Goal: Task Accomplishment & Management: Manage account settings

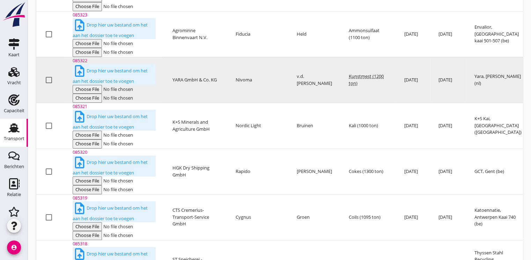
scroll to position [170, 0]
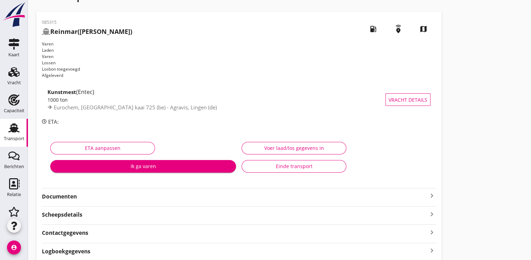
scroll to position [37, 0]
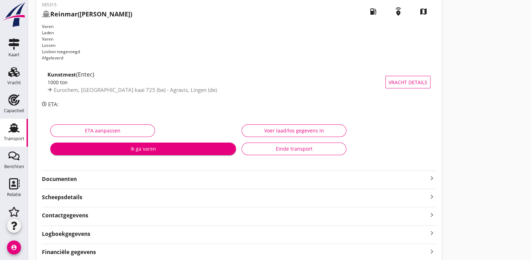
click at [58, 248] on strong "Financiële gegevens" at bounding box center [69, 252] width 54 height 8
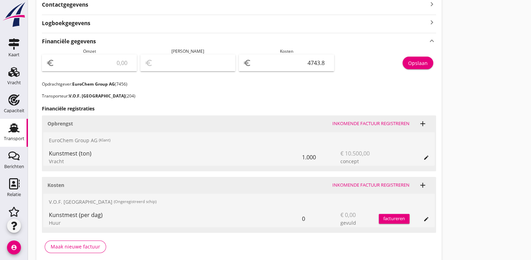
scroll to position [250, 0]
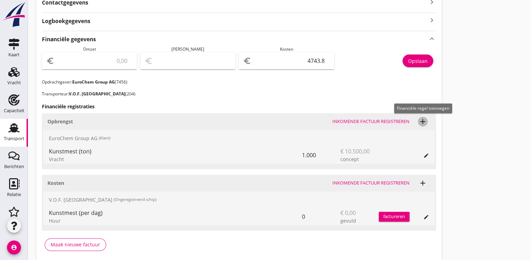
click at [423, 117] on icon "add" at bounding box center [423, 121] width 8 height 8
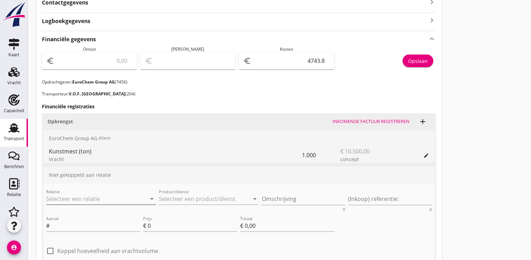
click at [154, 195] on icon "arrow_drop_down" at bounding box center [152, 199] width 8 height 8
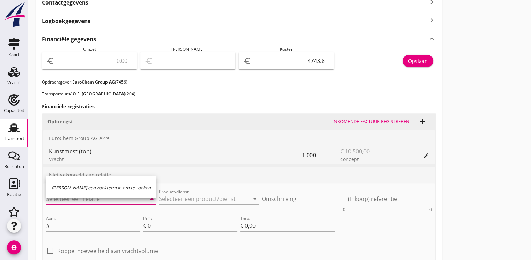
click at [119, 193] on input "Relatie" at bounding box center [91, 198] width 91 height 11
click at [108, 193] on input "Relatie" at bounding box center [91, 198] width 91 height 11
click at [257, 195] on icon "arrow_drop_down" at bounding box center [255, 199] width 8 height 8
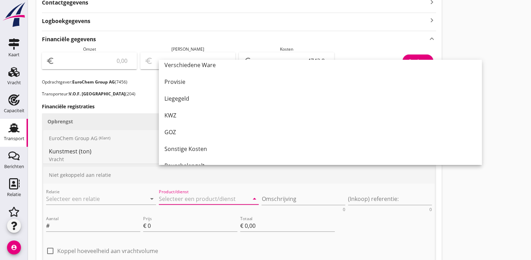
scroll to position [516, 0]
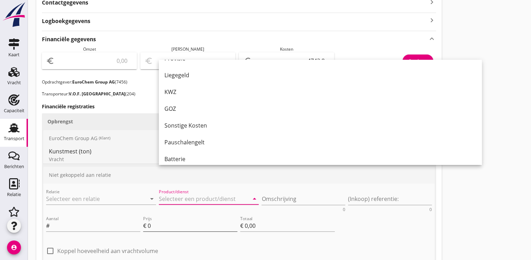
click at [191, 220] on input "0" at bounding box center [193, 225] width 90 height 11
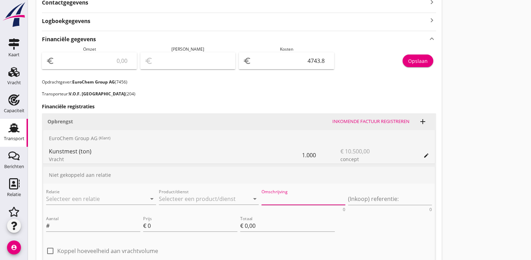
click at [269, 193] on textarea "Omschrijving" at bounding box center [304, 199] width 84 height 12
click at [54, 220] on input "Aantal" at bounding box center [95, 225] width 89 height 11
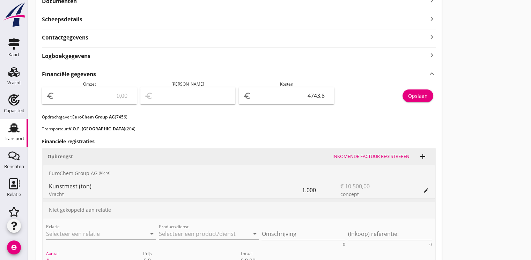
scroll to position [250, 0]
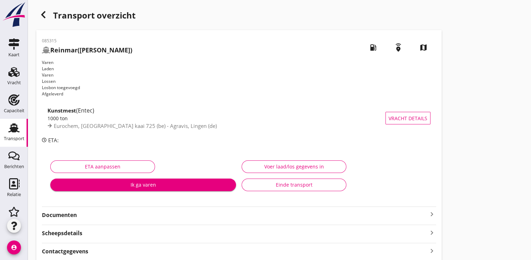
scroll to position [0, 0]
